Goal: Book appointment/travel/reservation

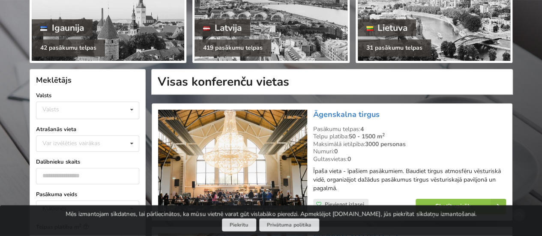
scroll to position [171, 0]
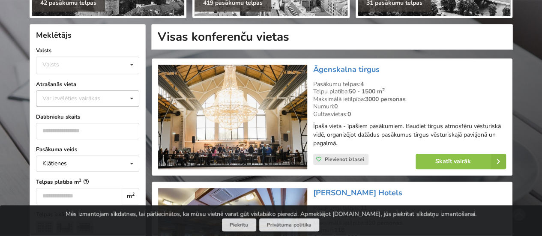
click at [102, 93] on div "Var izvēlēties vairākas" at bounding box center [79, 98] width 79 height 10
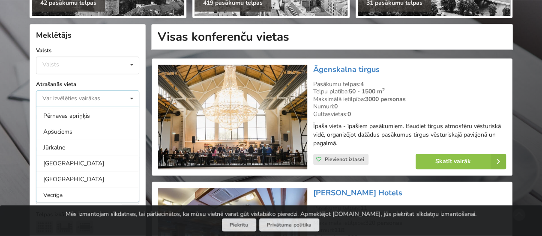
scroll to position [0, 0]
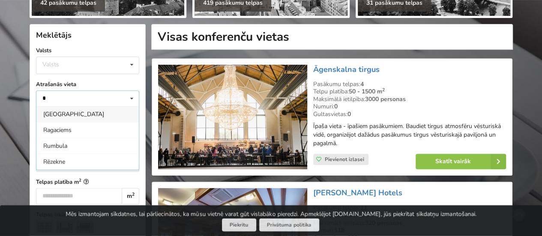
type input "*"
click at [81, 110] on div "[GEOGRAPHIC_DATA]" at bounding box center [87, 114] width 102 height 16
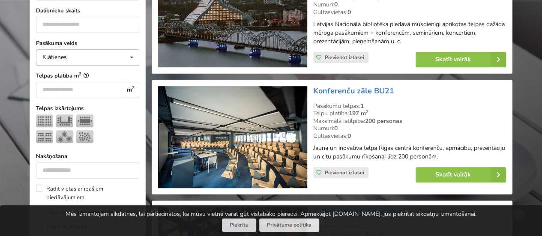
scroll to position [214, 0]
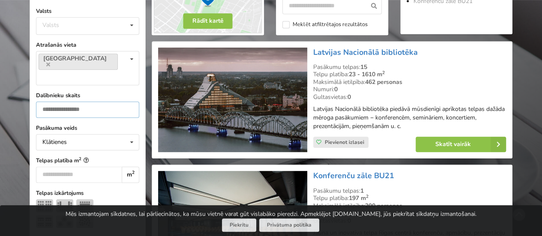
click at [103, 102] on input "number" at bounding box center [87, 110] width 103 height 16
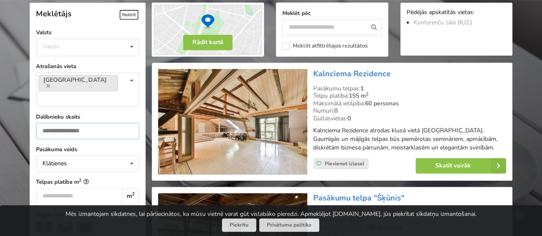
scroll to position [192, 0]
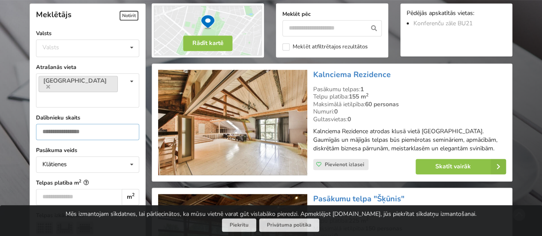
type input "**"
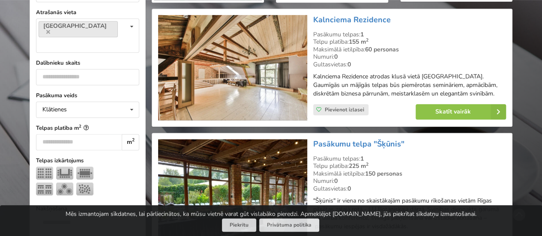
scroll to position [250, 0]
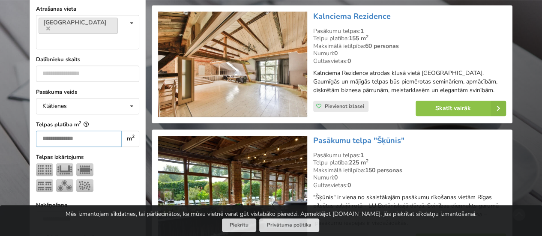
click at [75, 131] on input "number" at bounding box center [79, 139] width 86 height 16
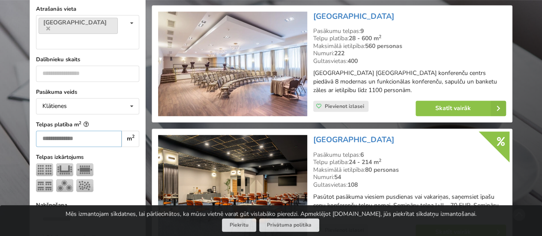
scroll to position [192, 0]
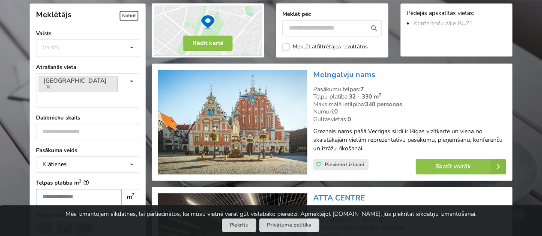
type input "***"
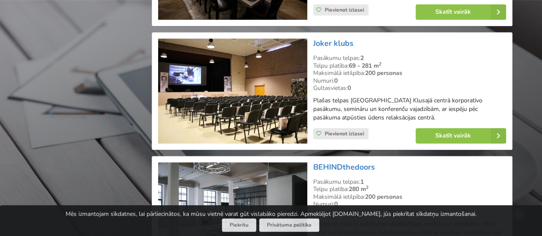
scroll to position [2000, 0]
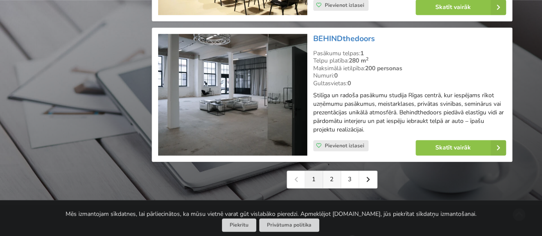
click at [335, 179] on link "2" at bounding box center [332, 179] width 18 height 17
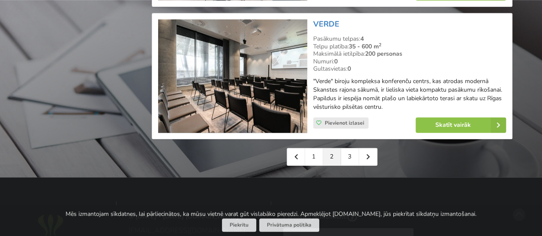
scroll to position [2057, 0]
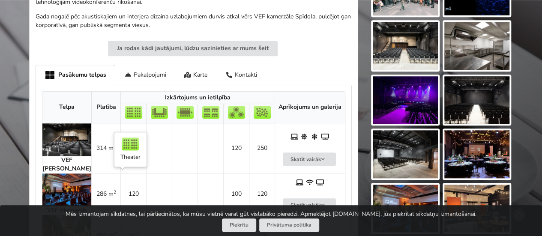
scroll to position [343, 0]
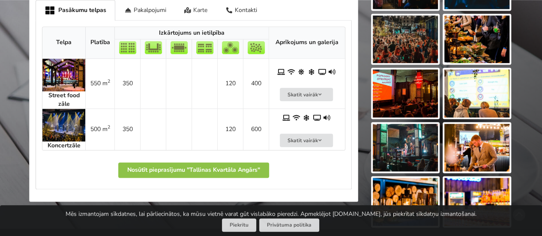
scroll to position [471, 0]
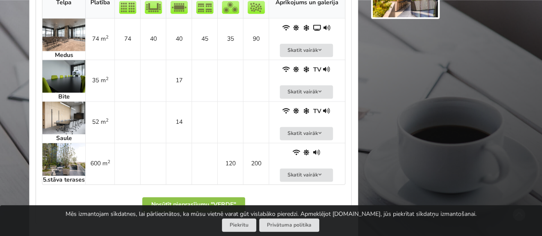
scroll to position [514, 0]
click at [54, 33] on img at bounding box center [63, 34] width 43 height 33
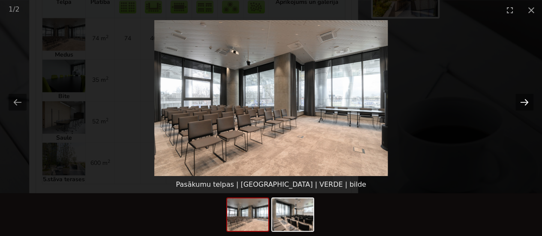
click at [527, 102] on button "Next slide" at bounding box center [525, 102] width 18 height 17
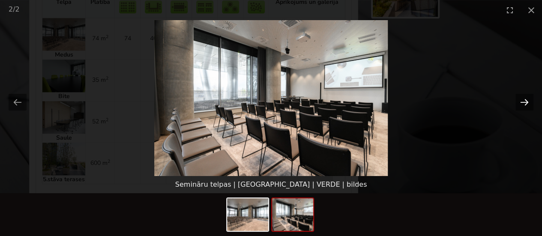
click at [524, 102] on button "Next slide" at bounding box center [525, 102] width 18 height 17
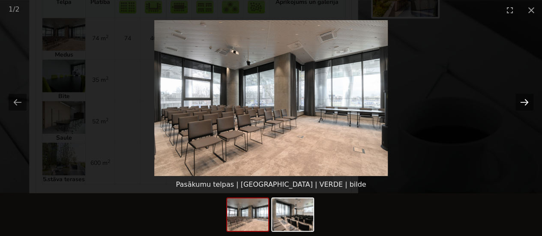
click at [524, 102] on button "Next slide" at bounding box center [525, 102] width 18 height 17
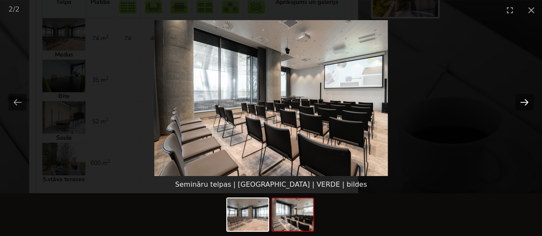
click at [524, 102] on button "Next slide" at bounding box center [525, 102] width 18 height 17
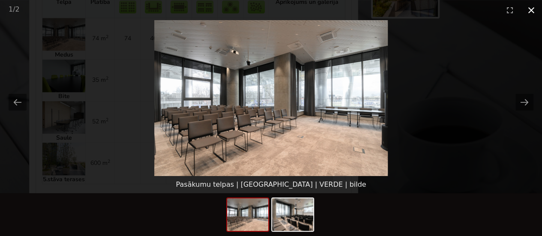
click at [533, 9] on button "Close gallery" at bounding box center [531, 10] width 21 height 20
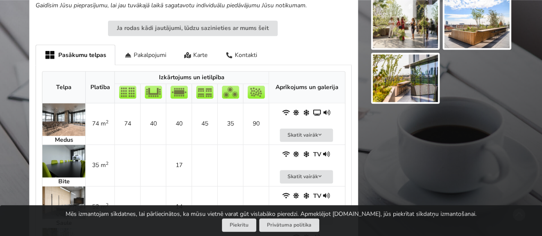
scroll to position [429, 0]
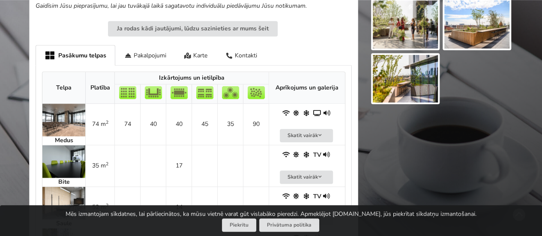
click at [69, 117] on img at bounding box center [63, 120] width 43 height 33
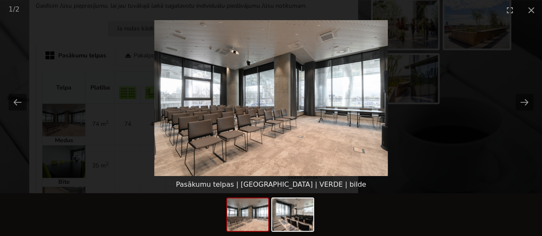
click at [247, 219] on img at bounding box center [247, 214] width 41 height 33
click at [531, 11] on button "Close gallery" at bounding box center [531, 10] width 21 height 20
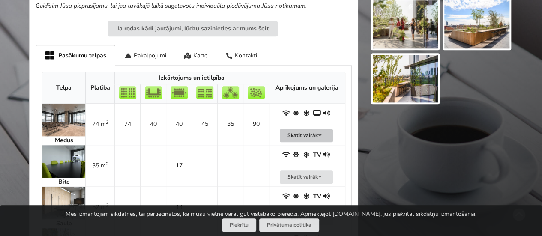
click at [310, 132] on button "Skatīt vairāk" at bounding box center [306, 135] width 53 height 13
